Goal: Information Seeking & Learning: Find specific fact

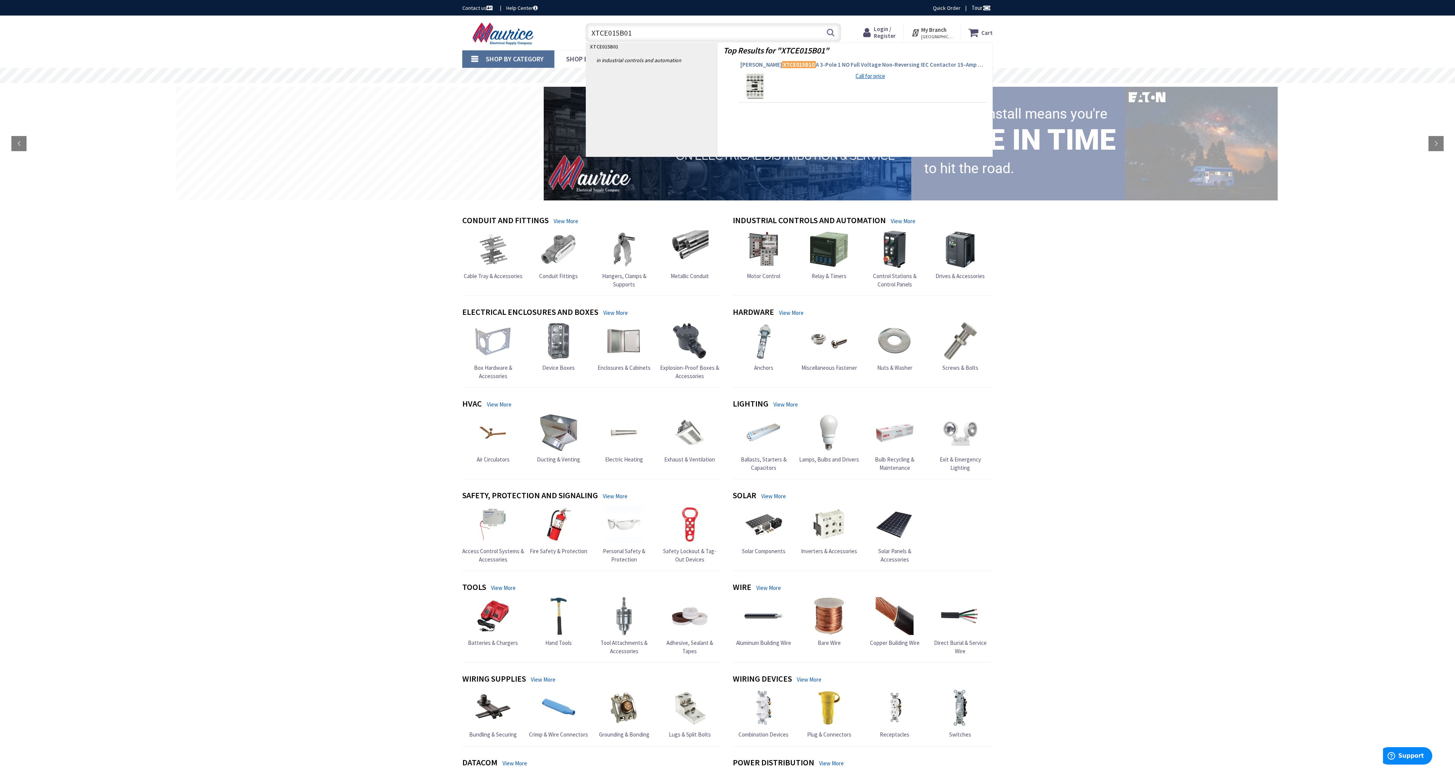
type input "XTCE015B01"
click at [803, 66] on span "Eaton XTCE015B10 A 3-Pole 1 NO Full Voltage Non-Reversing IEC Contactor 15-Amp …" at bounding box center [862, 65] width 244 height 8
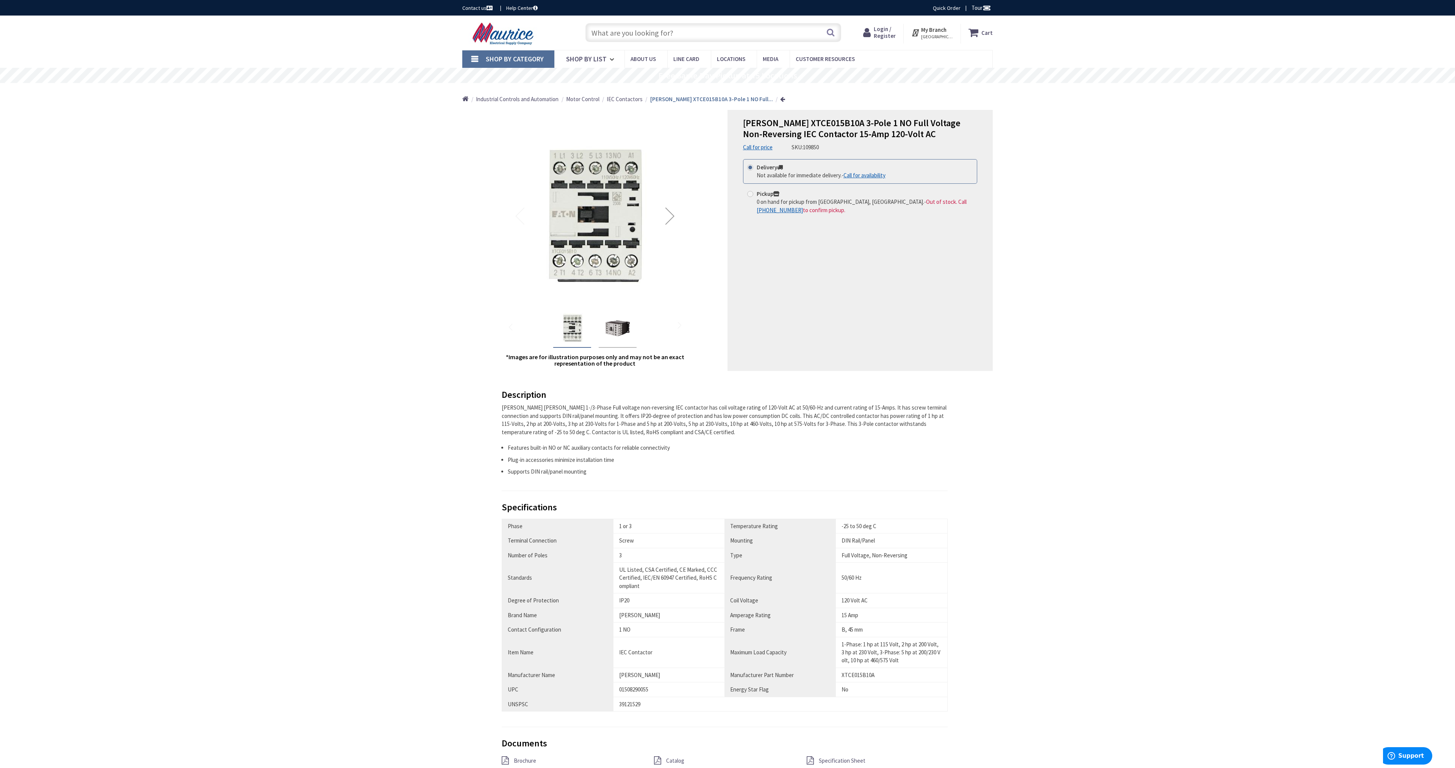
click at [929, 28] on strong "My Branch" at bounding box center [933, 29] width 25 height 7
click at [912, 158] on link "Change Branch" at bounding box center [912, 166] width 49 height 16
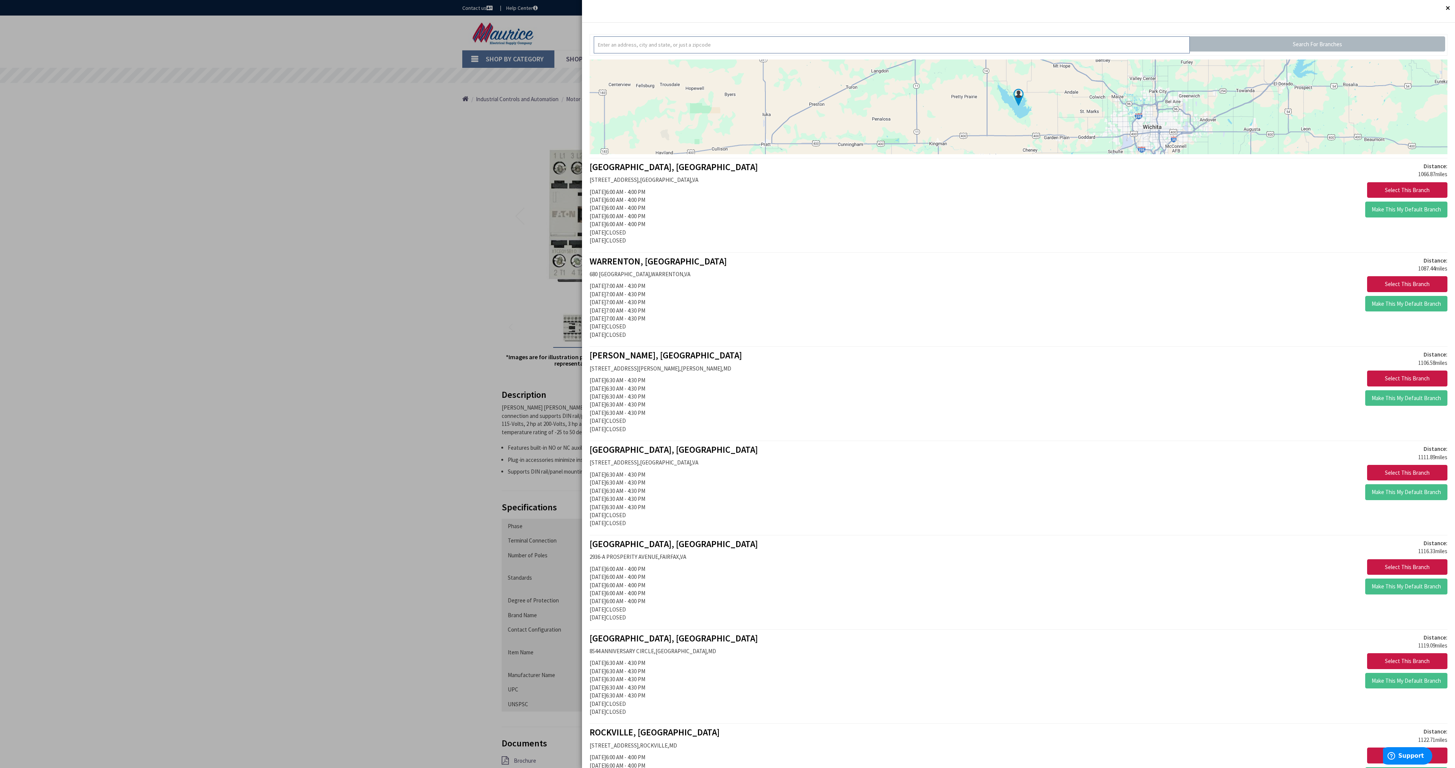
click at [733, 50] on input "text" at bounding box center [892, 44] width 596 height 17
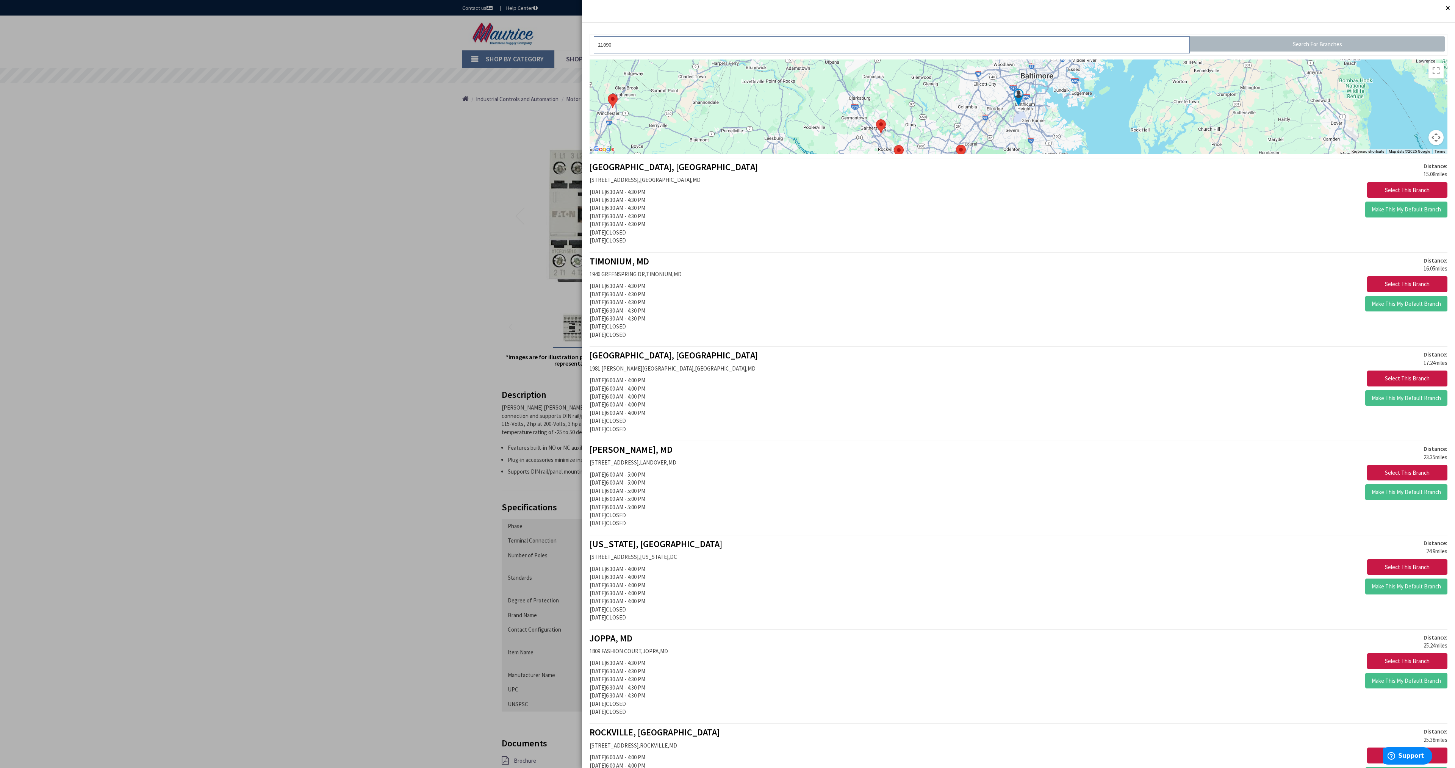
type input "21090"
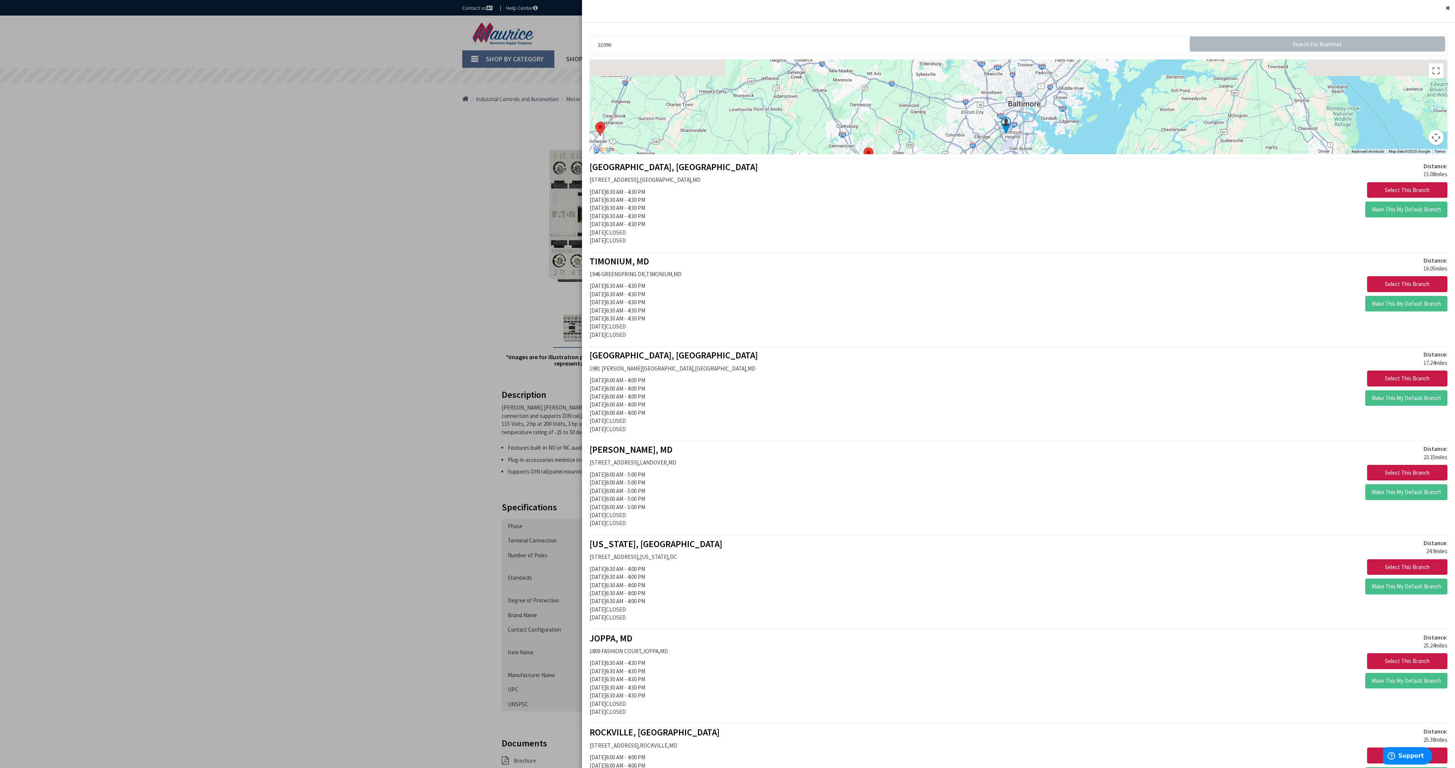
drag, startPoint x: 1090, startPoint y: 105, endPoint x: 1074, endPoint y: 141, distance: 39.8
click at [1074, 141] on div at bounding box center [1018, 106] width 858 height 95
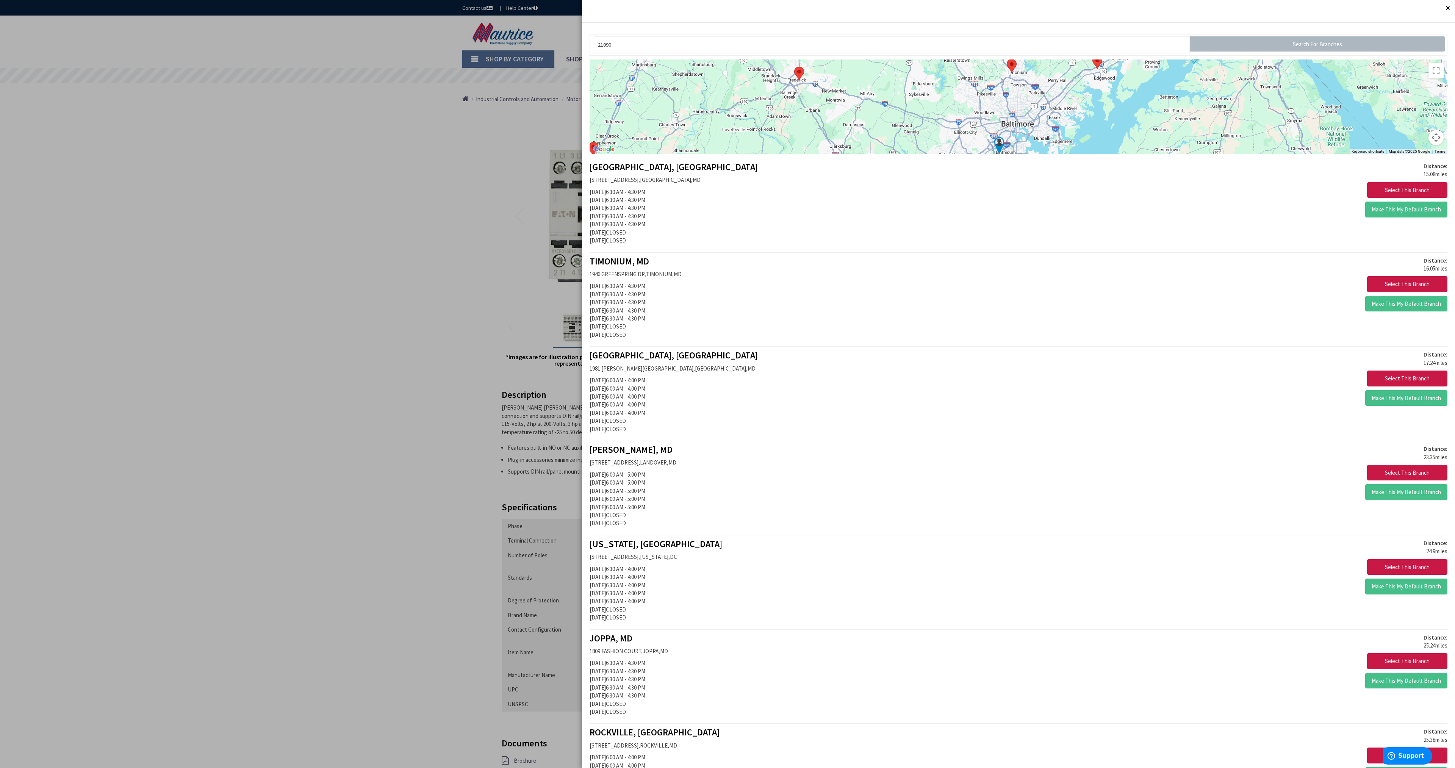
drag, startPoint x: 1082, startPoint y: 111, endPoint x: 1080, endPoint y: 123, distance: 12.3
click at [1080, 123] on div at bounding box center [1018, 106] width 858 height 95
click at [1432, 191] on button "Select This Branch" at bounding box center [1407, 190] width 80 height 16
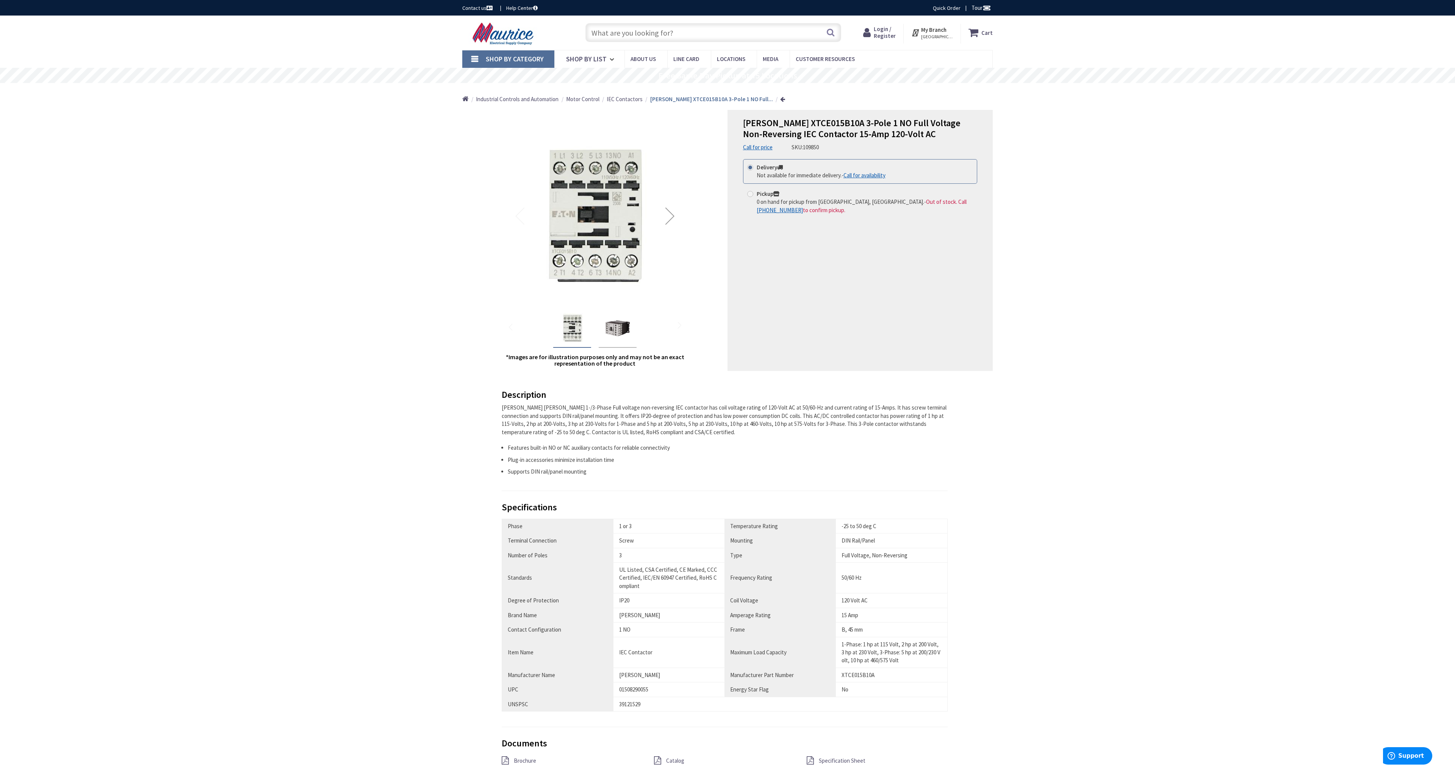
click at [766, 27] on input "text" at bounding box center [713, 32] width 256 height 19
paste input "XTCE015B01"
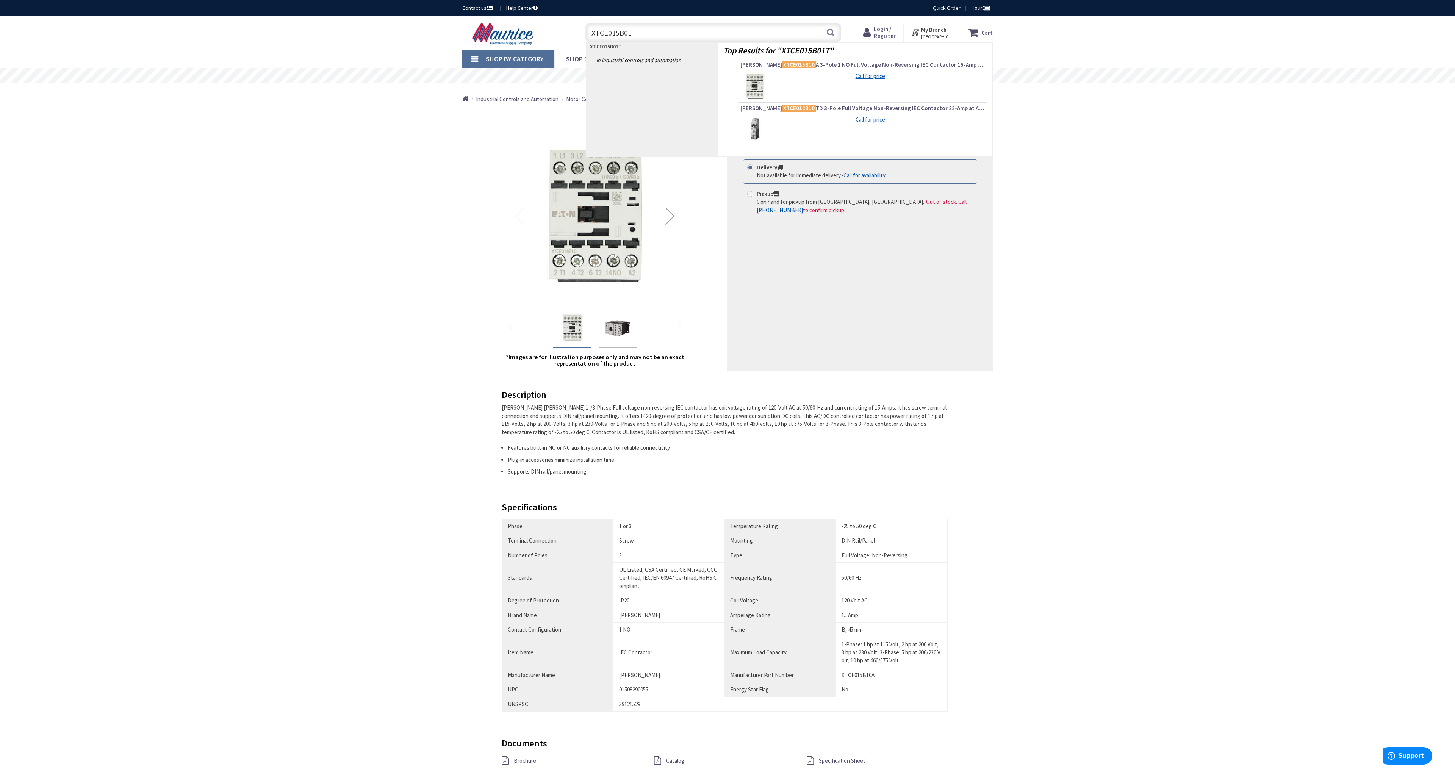
type input "XTCE015B01TD"
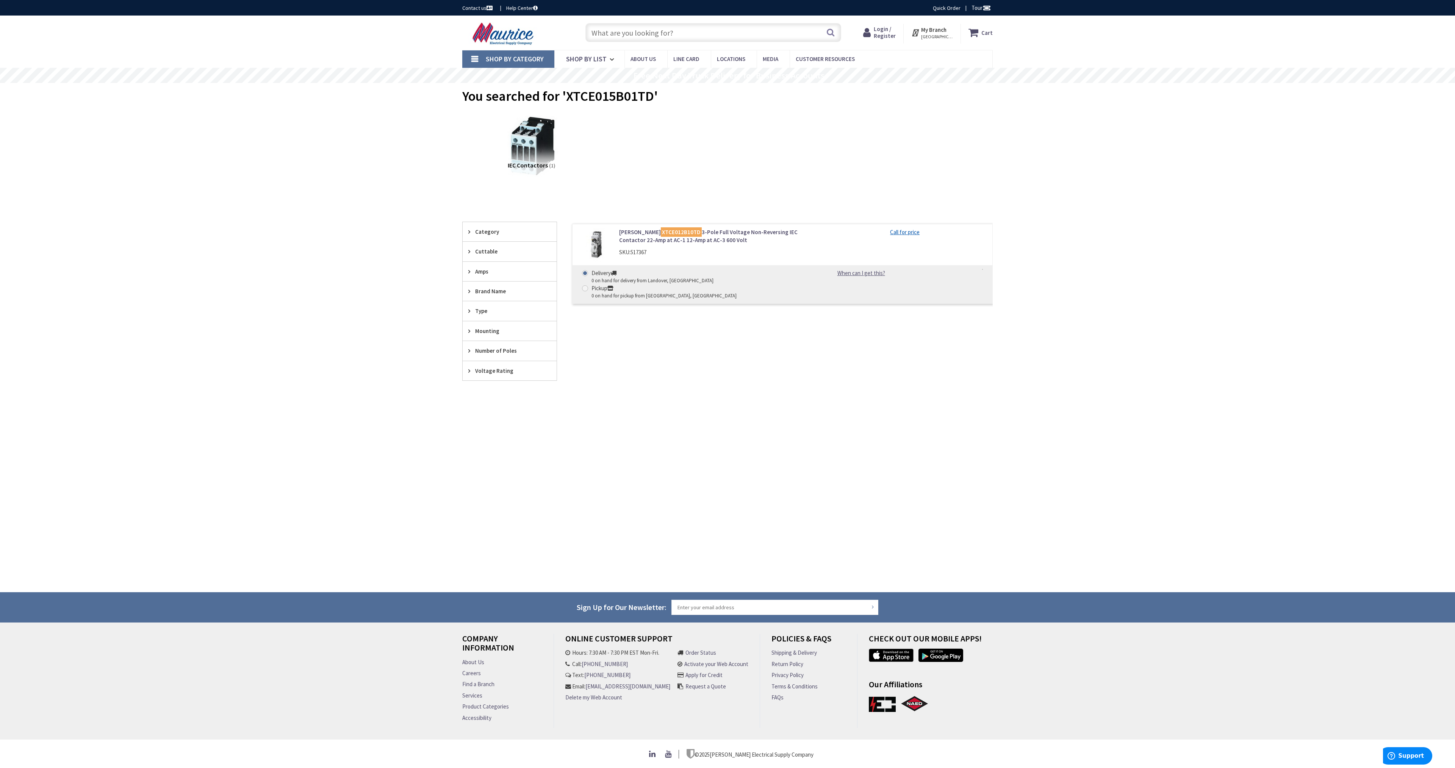
click at [757, 233] on link "Eaton XTCE012B10TD 3-Pole Full Voltage Non-Reversing IEC Contactor 22-Amp at AC…" at bounding box center [715, 236] width 193 height 16
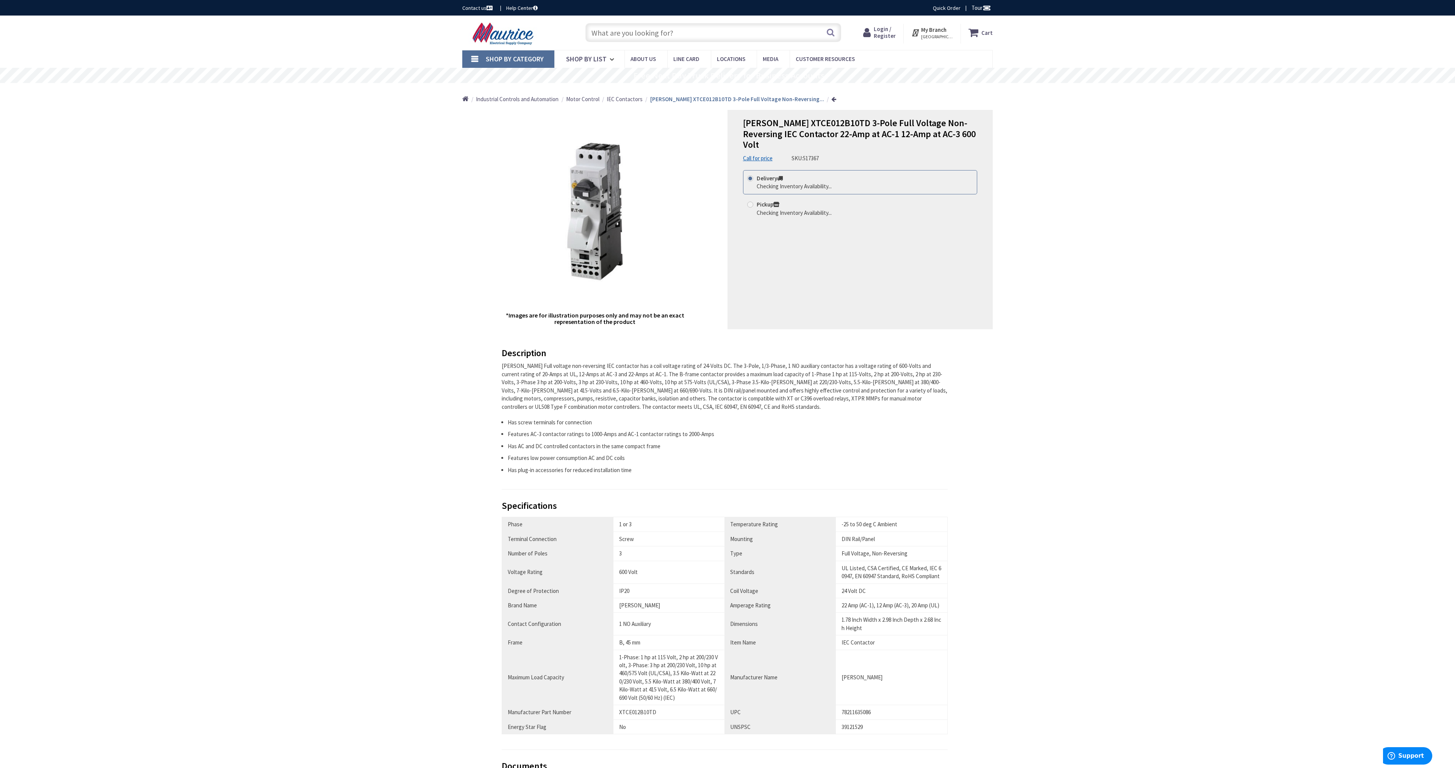
click at [684, 34] on input "text" at bounding box center [713, 32] width 256 height 19
paste input "XTCE015B01"
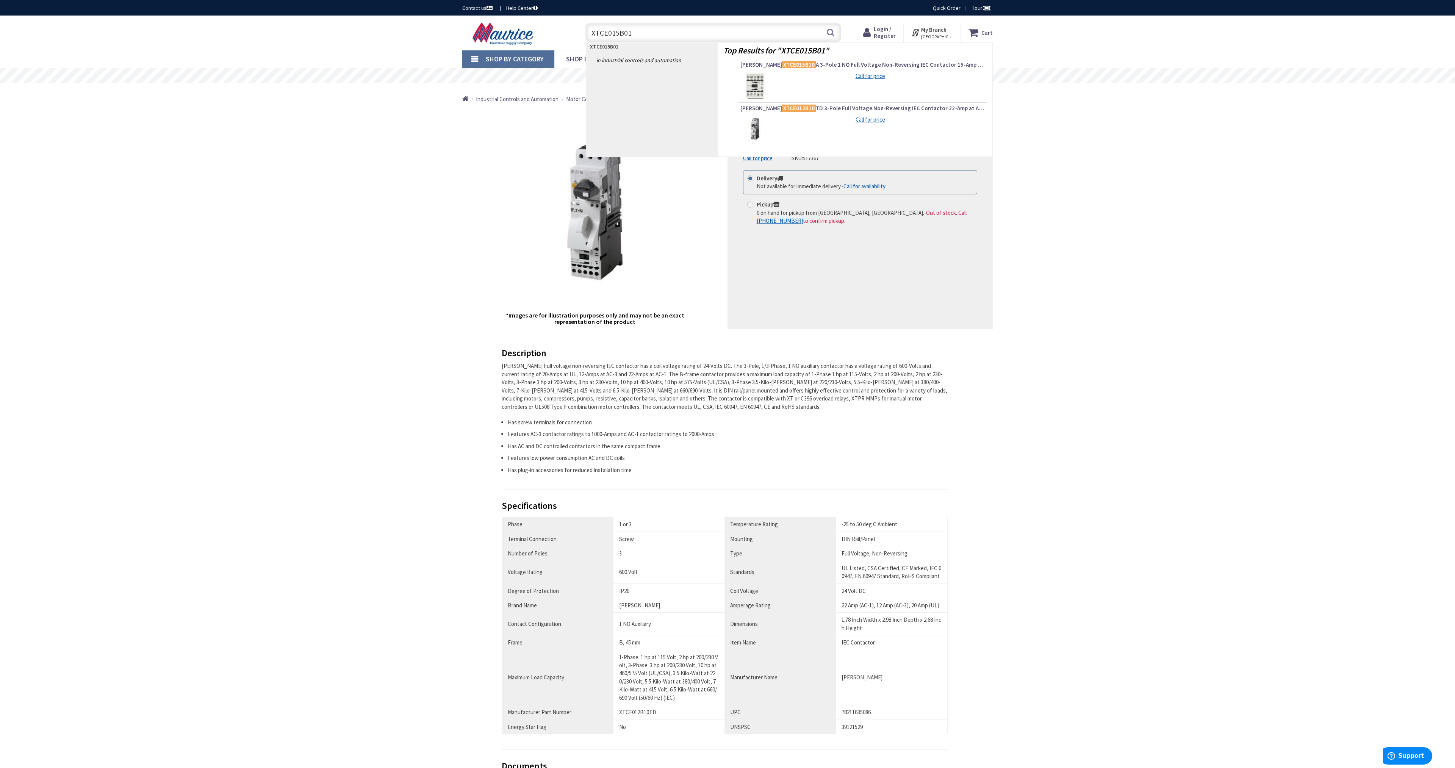
type input "XTCE015B01"
click at [437, 229] on div "[PERSON_NAME] XTCE012B10TD 3-Pole Full Voltage Non-Reversing IEC Contactor 22-A…" at bounding box center [727, 521] width 1455 height 1011
